Goal: Task Accomplishment & Management: Use online tool/utility

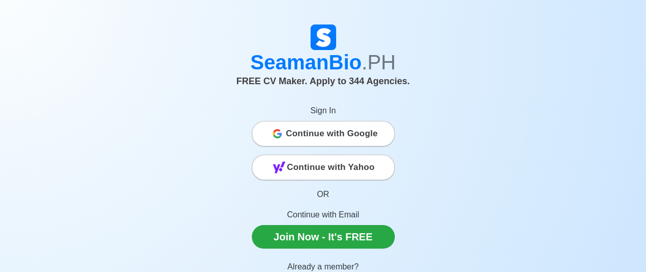
click at [297, 134] on span "Continue with Google" at bounding box center [332, 134] width 92 height 20
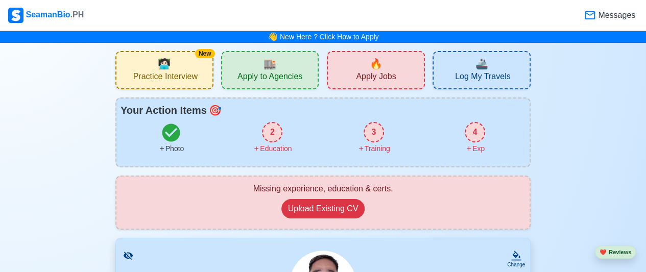
click at [272, 129] on div "2" at bounding box center [272, 132] width 20 height 20
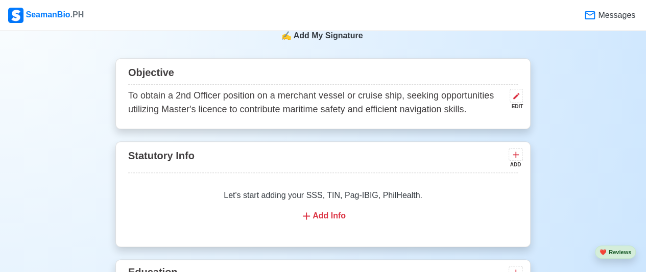
scroll to position [547, 0]
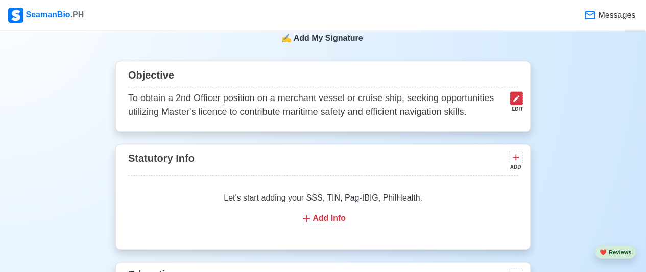
click at [518, 102] on icon at bounding box center [516, 99] width 8 height 8
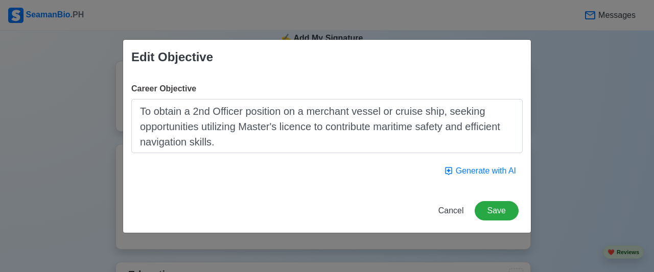
click at [241, 143] on textarea "To obtain a 2nd Officer position on a merchant vessel or cruise ship, seeking o…" at bounding box center [326, 126] width 391 height 54
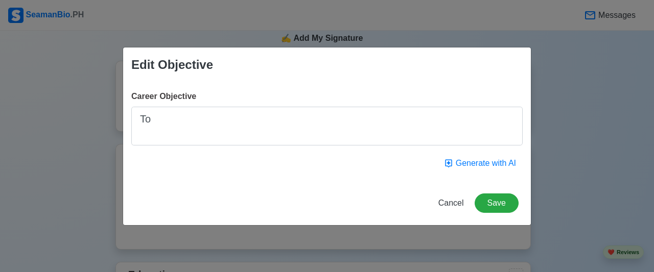
type textarea "T"
click at [151, 122] on textarea "my objective is" at bounding box center [326, 126] width 391 height 39
click at [233, 116] on textarea "My objective is" at bounding box center [326, 126] width 391 height 39
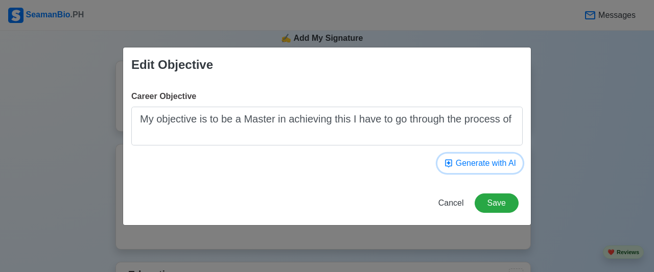
click at [490, 164] on button "Generate with AI" at bounding box center [479, 163] width 85 height 19
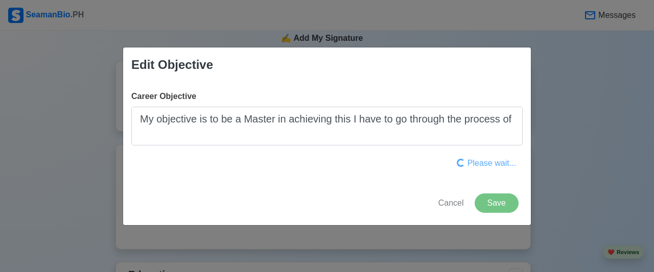
type textarea "To obtain a challenging and rewarding 2nd Officer position in the maritime indu…"
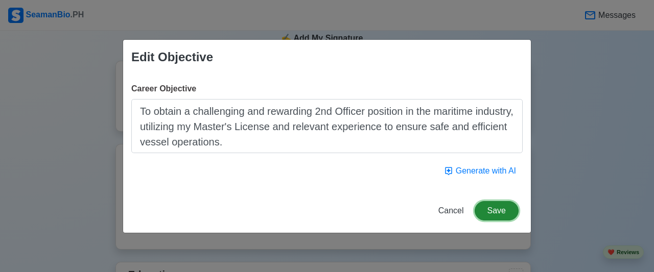
click at [501, 210] on button "Save" at bounding box center [497, 210] width 44 height 19
